Goal: Transaction & Acquisition: Download file/media

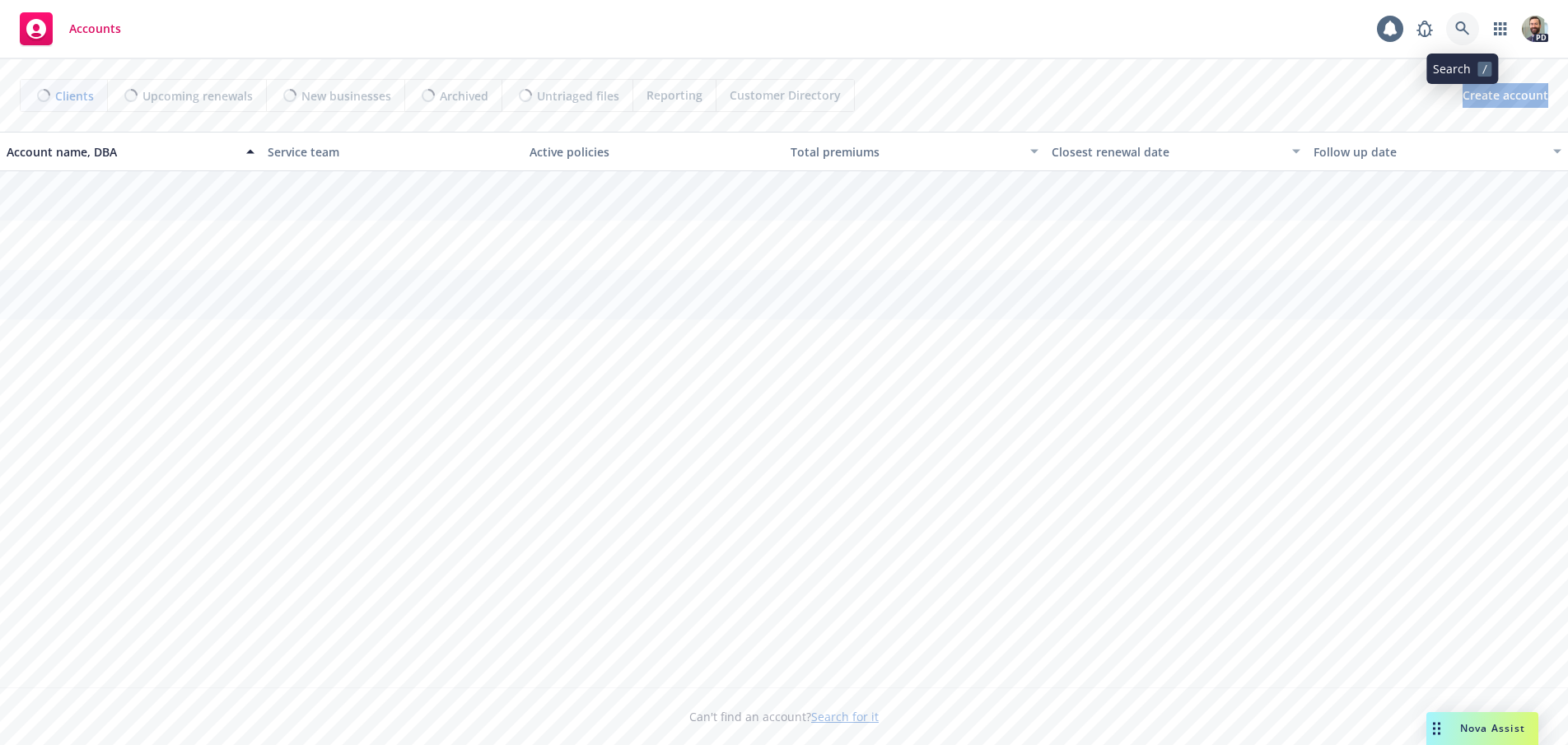
click at [1456, 27] on icon at bounding box center [1462, 28] width 14 height 14
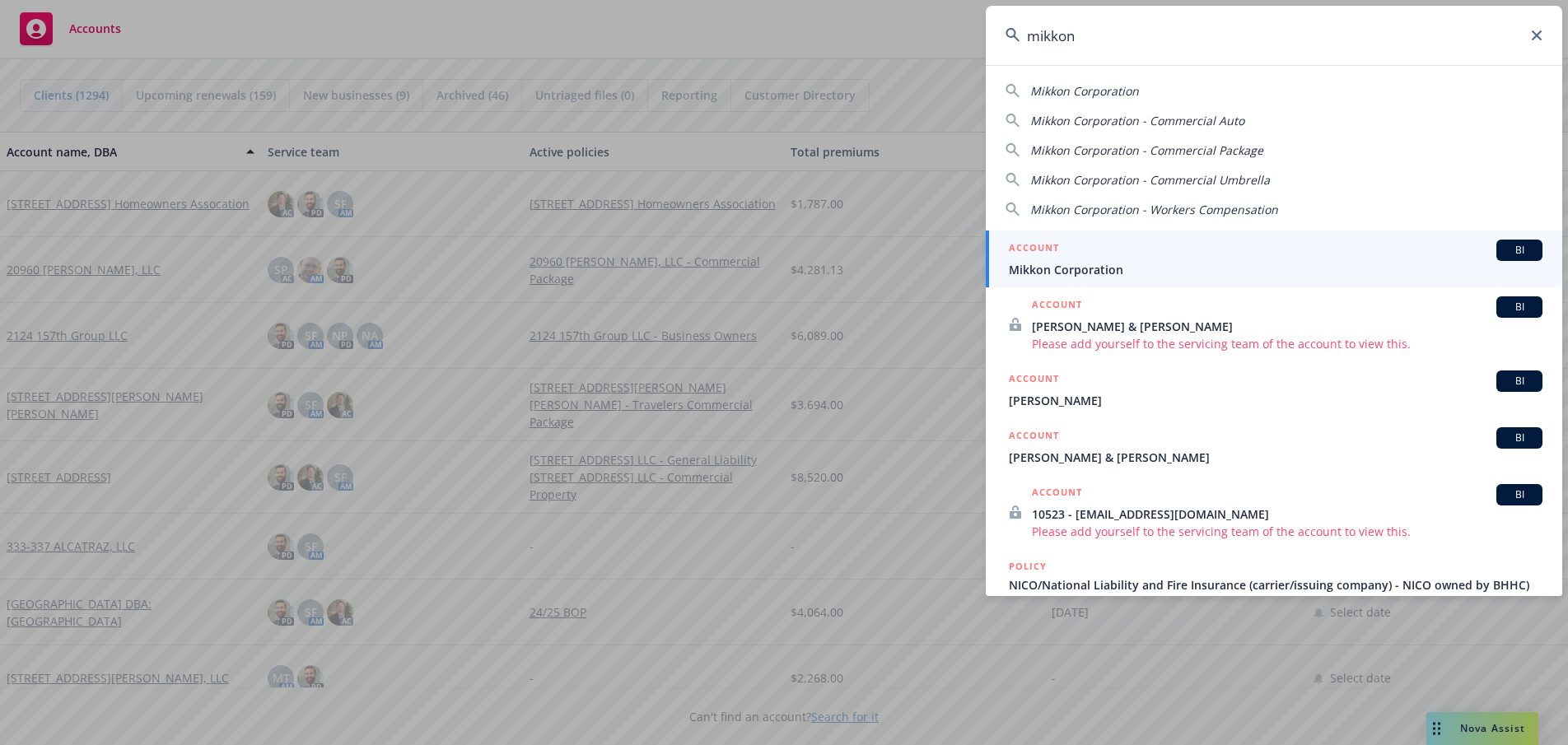
type input "mikkon"
click at [1029, 270] on span "Mikkon Corporation" at bounding box center [1275, 270] width 534 height 17
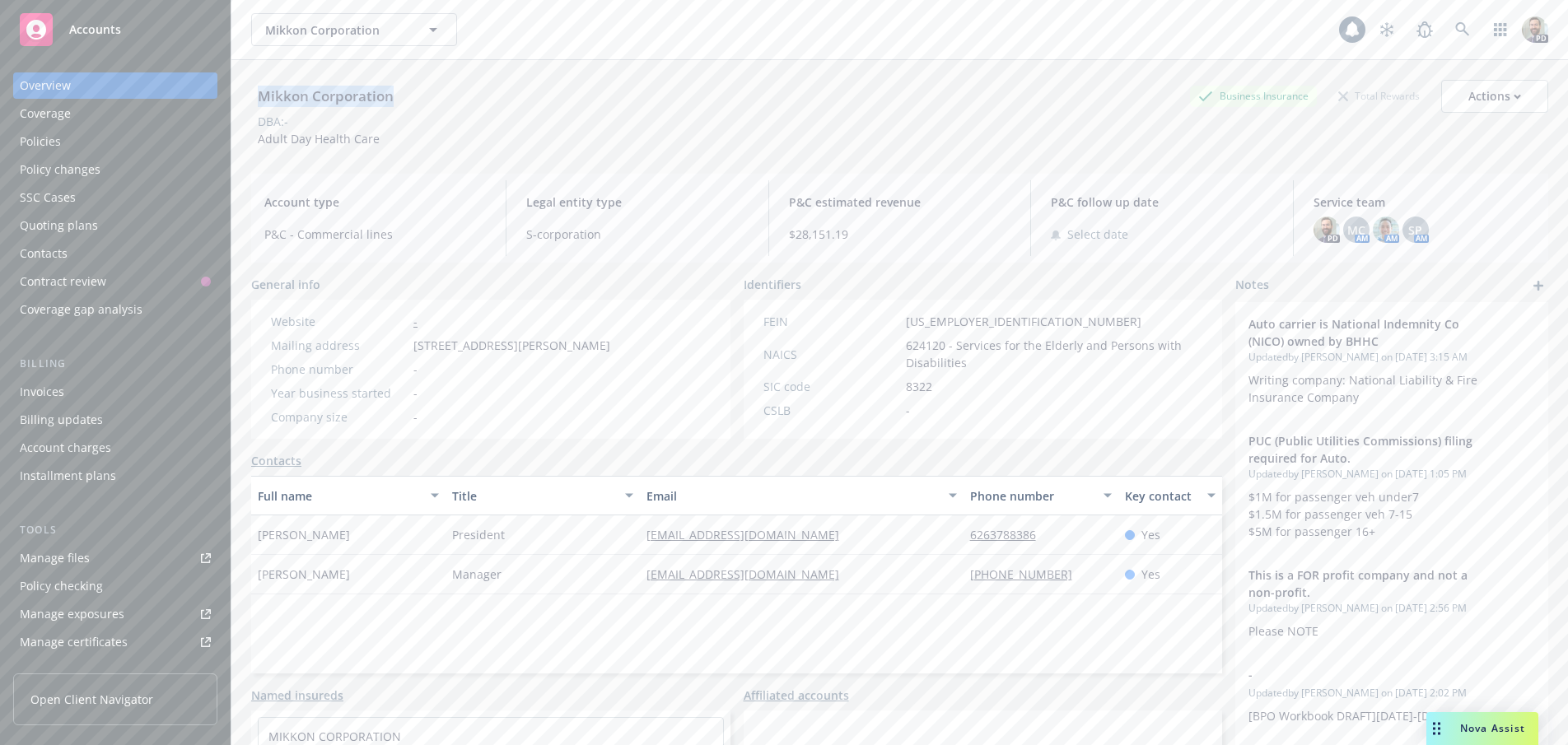
drag, startPoint x: 259, startPoint y: 96, endPoint x: 425, endPoint y: 96, distance: 166.0
click at [425, 96] on div "Mikkon Corporation Business Insurance Total Rewards Actions" at bounding box center [899, 96] width 1297 height 33
copy div "Mikkon Corporation"
click at [40, 140] on div "Policies" at bounding box center [40, 142] width 41 height 27
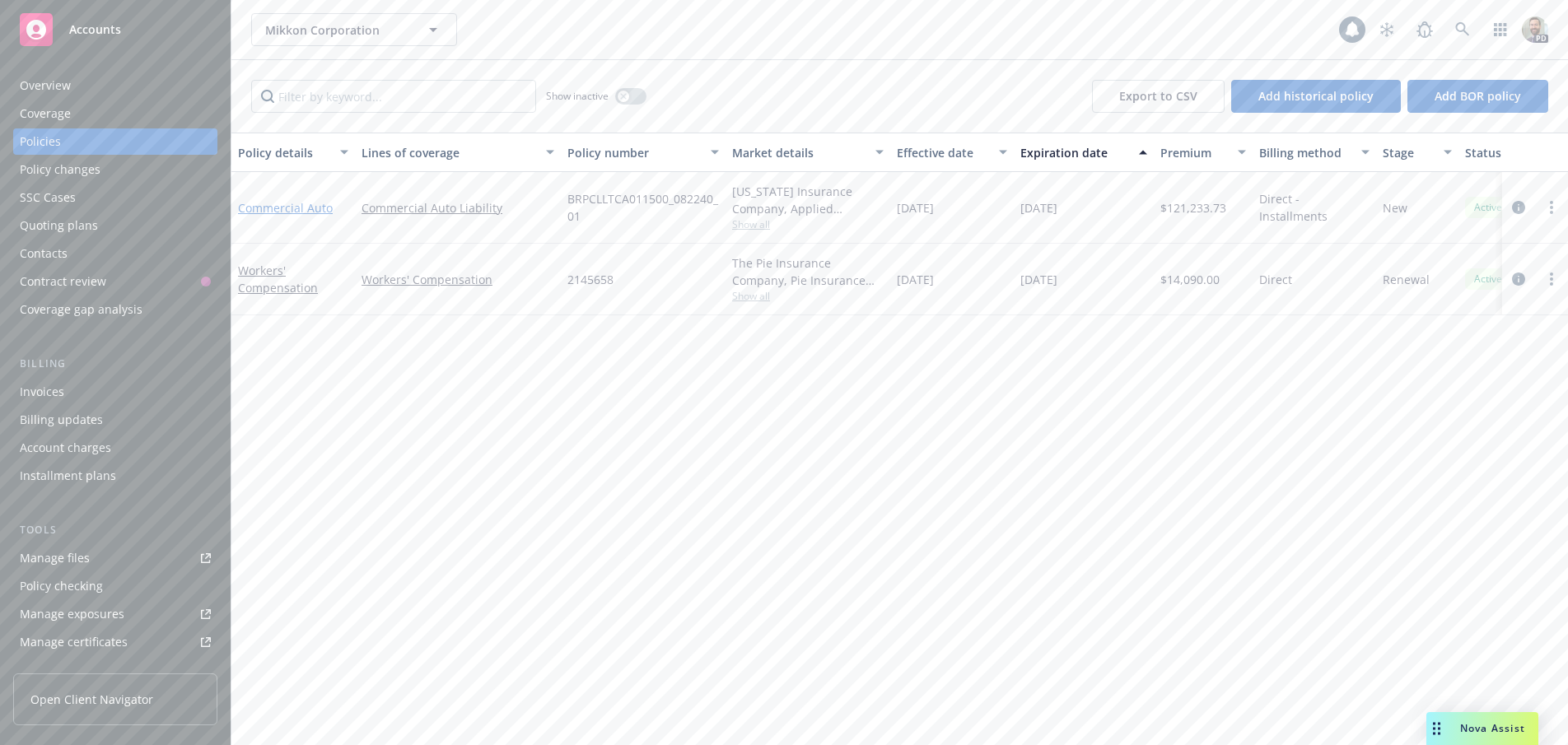
click at [284, 211] on link "Commercial Auto" at bounding box center [284, 208] width 95 height 15
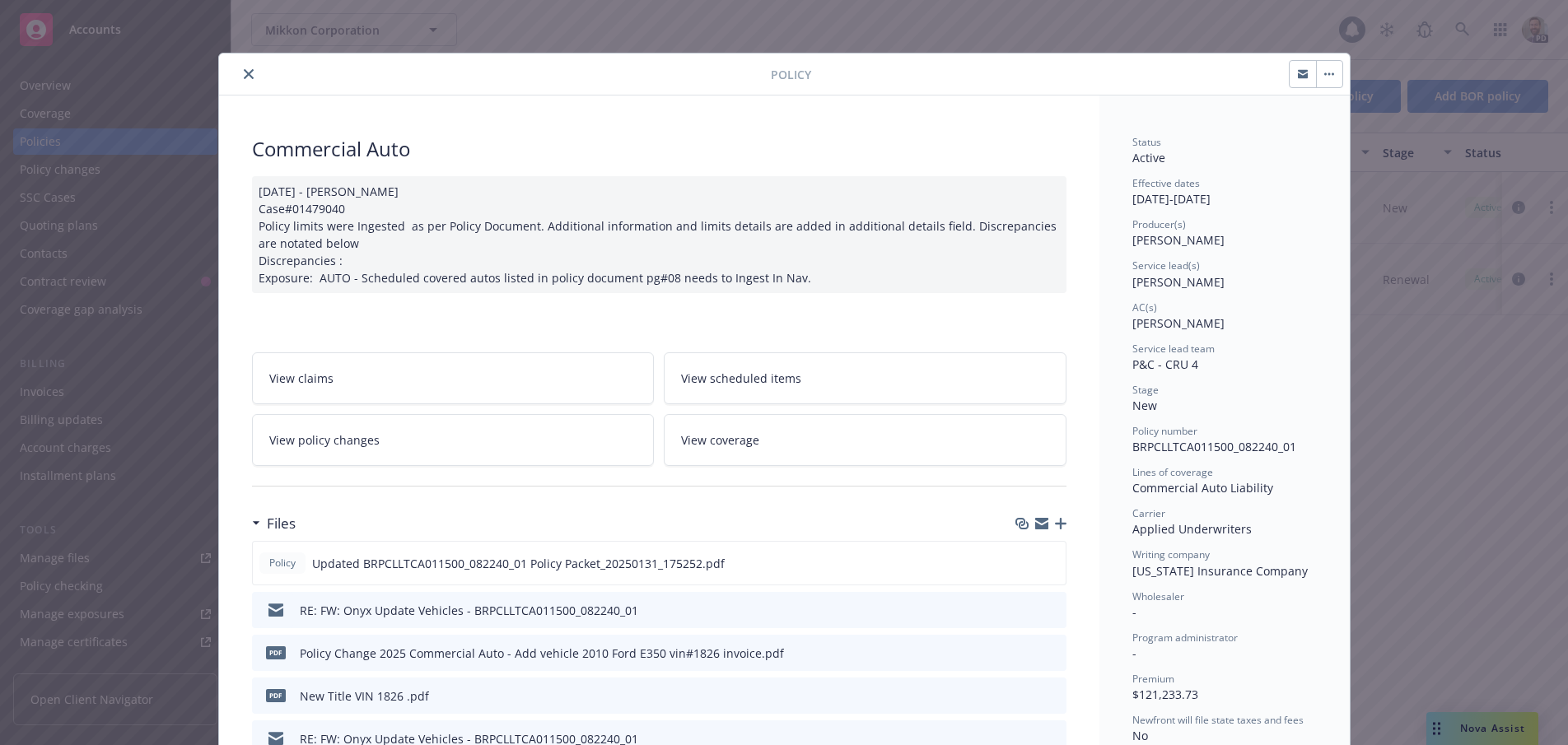
scroll to position [82, 0]
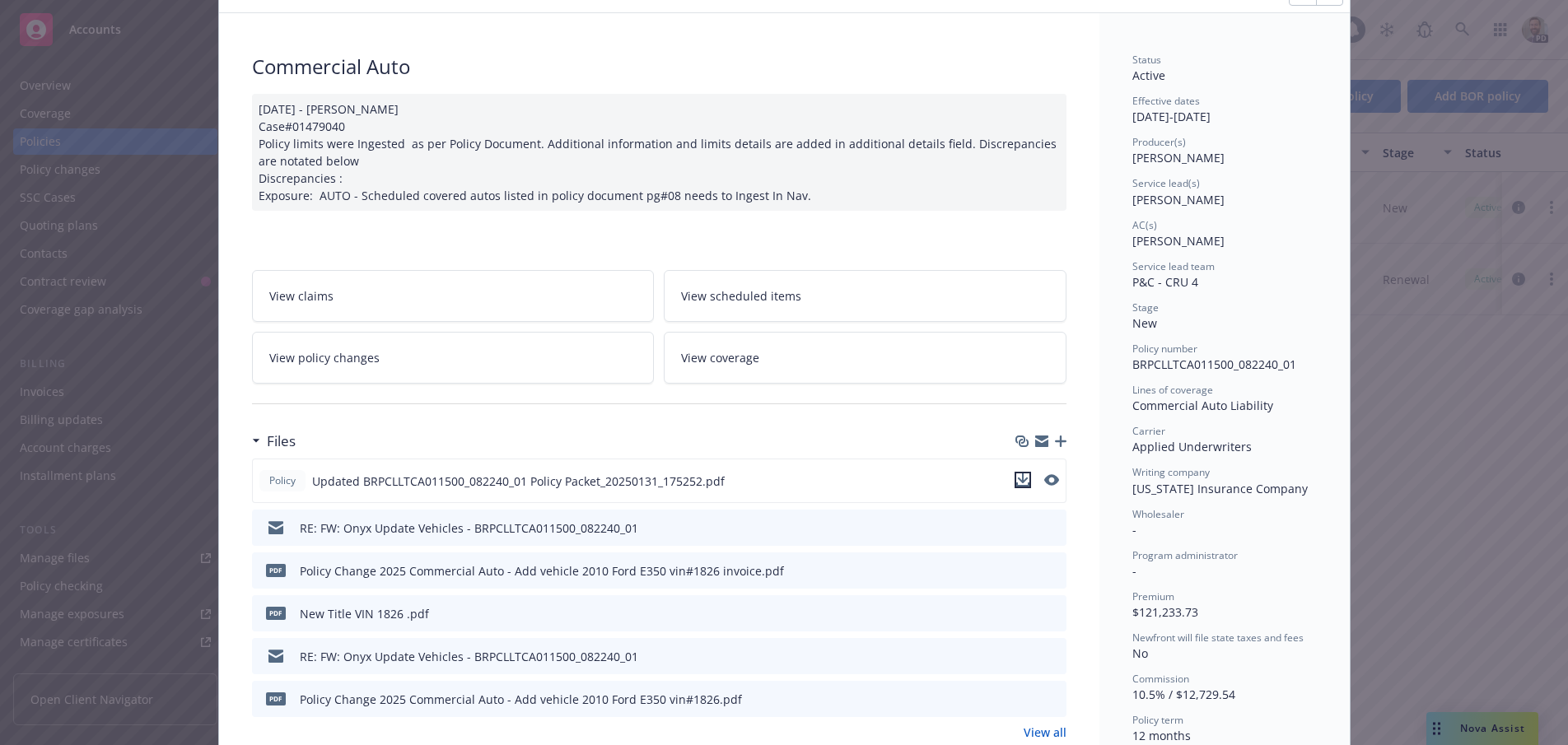
click at [1018, 480] on icon "download file" at bounding box center [1022, 478] width 11 height 10
